Goal: Information Seeking & Learning: Learn about a topic

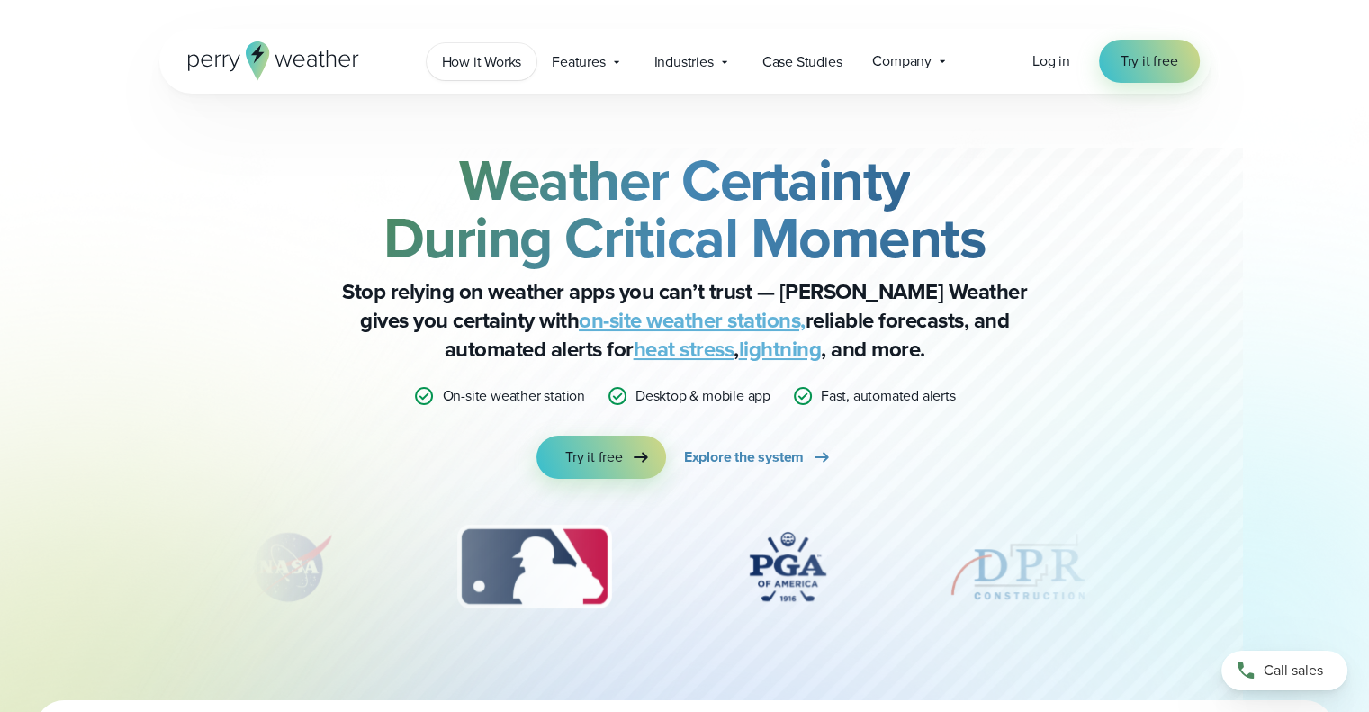
click at [510, 53] on span "How it Works" at bounding box center [482, 62] width 80 height 22
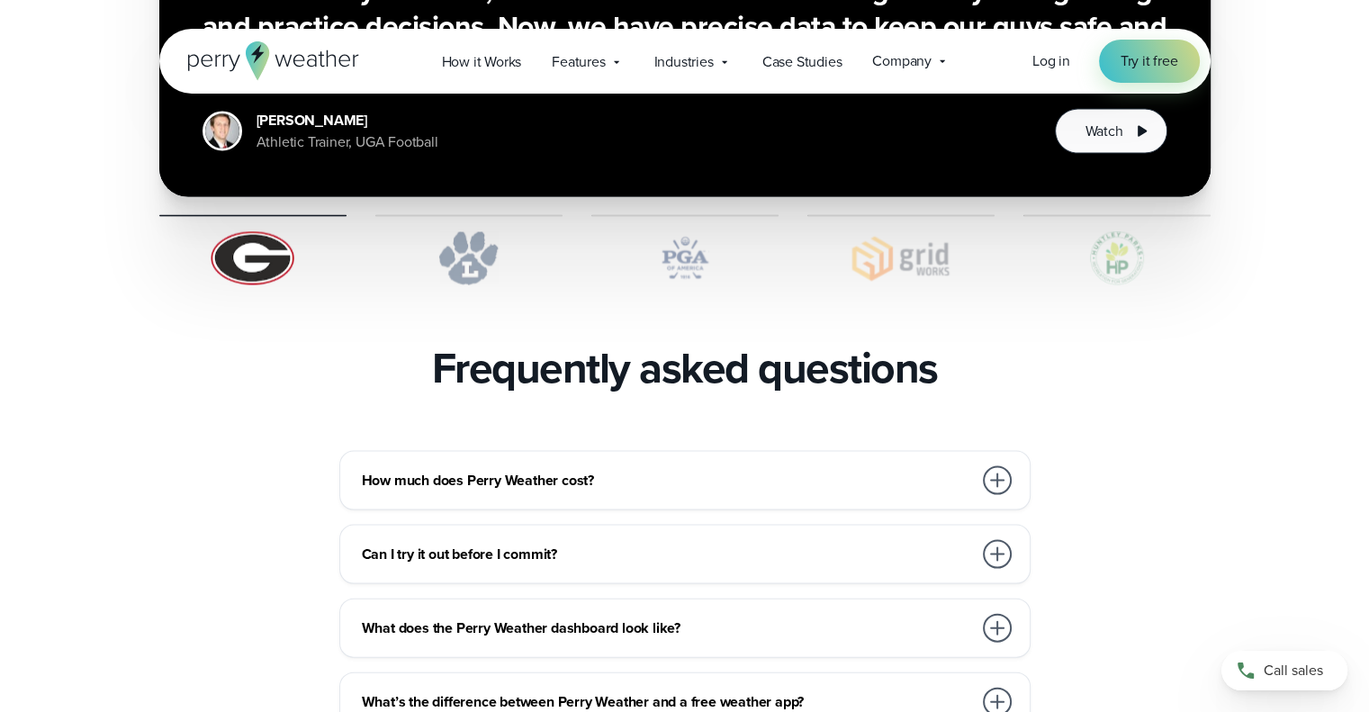
scroll to position [3691, 0]
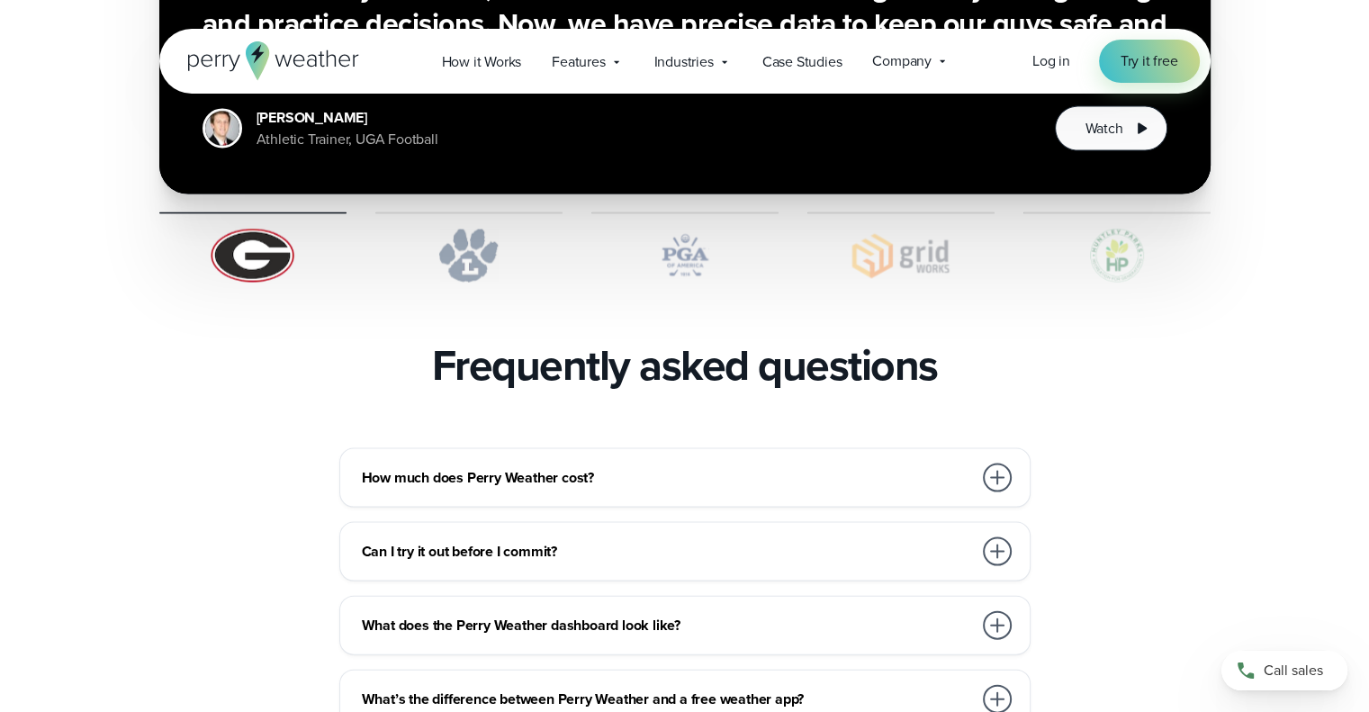
click at [624, 460] on div "How much does Perry Weather cost?" at bounding box center [689, 478] width 654 height 36
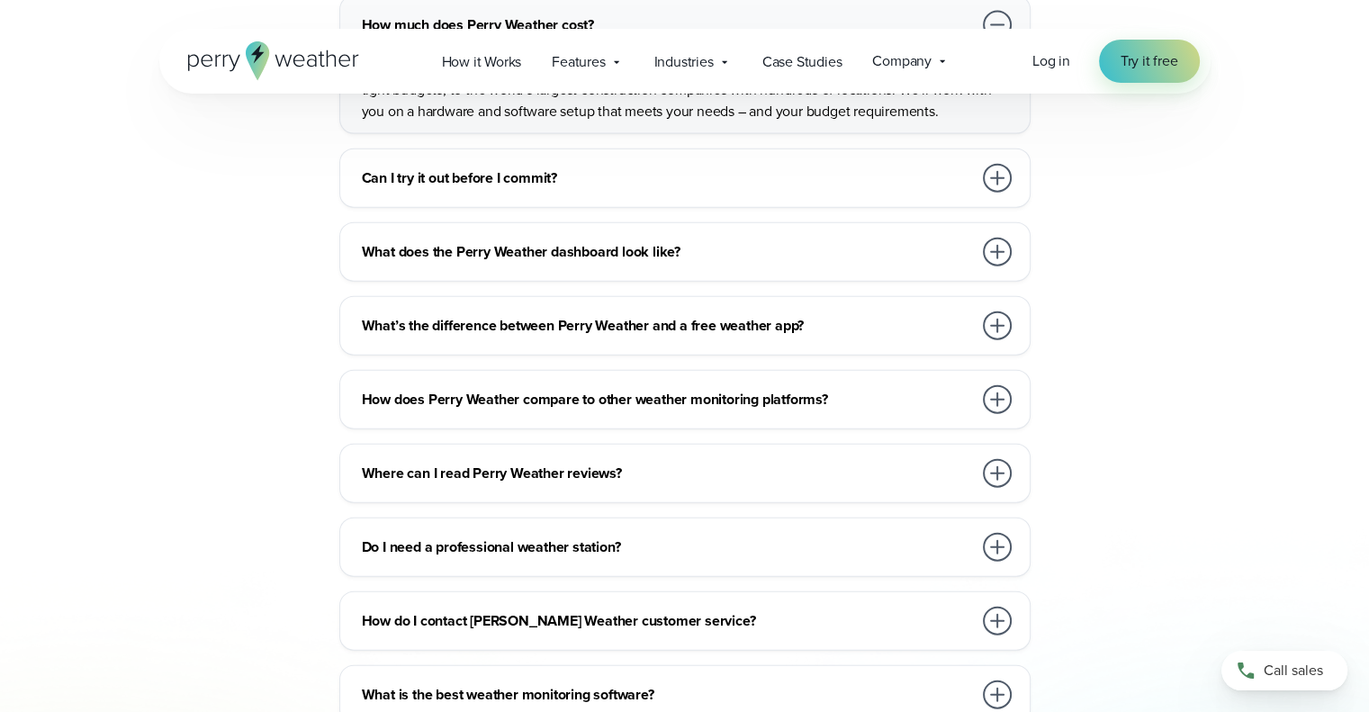
scroll to position [4144, 0]
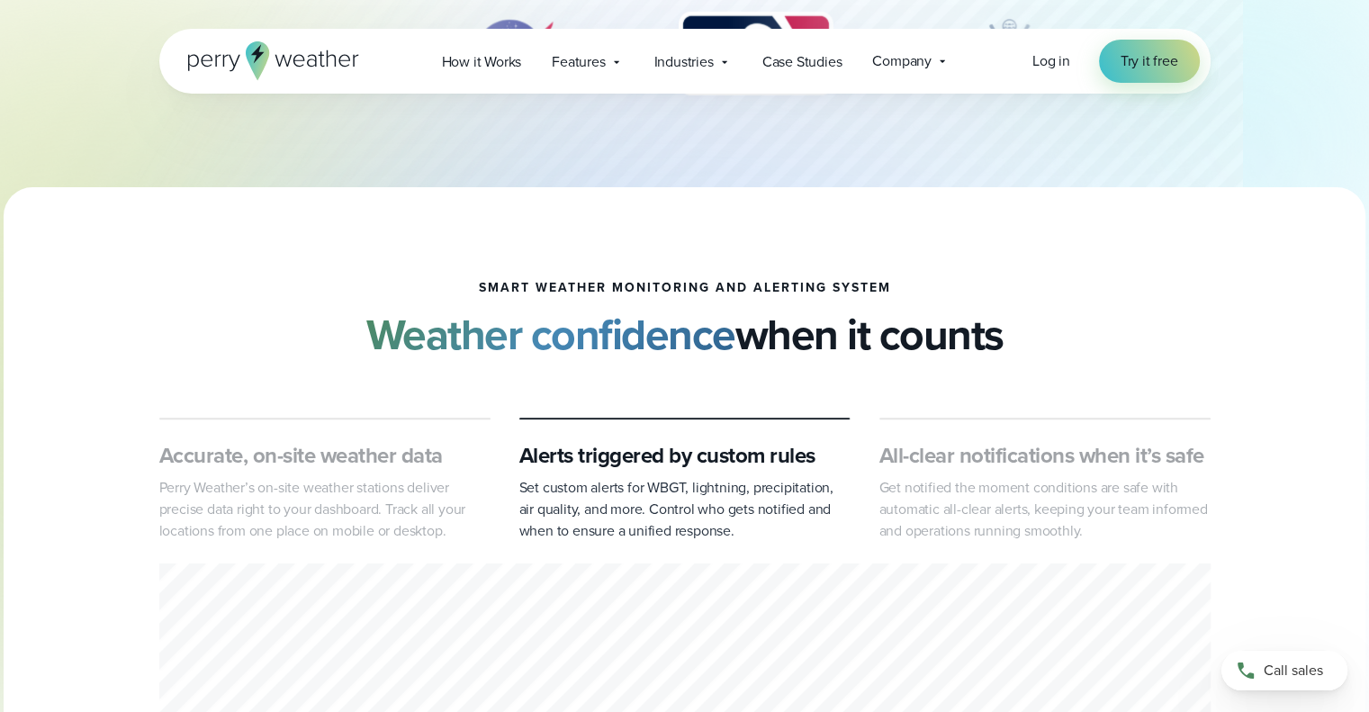
scroll to position [535, 0]
